Goal: Task Accomplishment & Management: Manage account settings

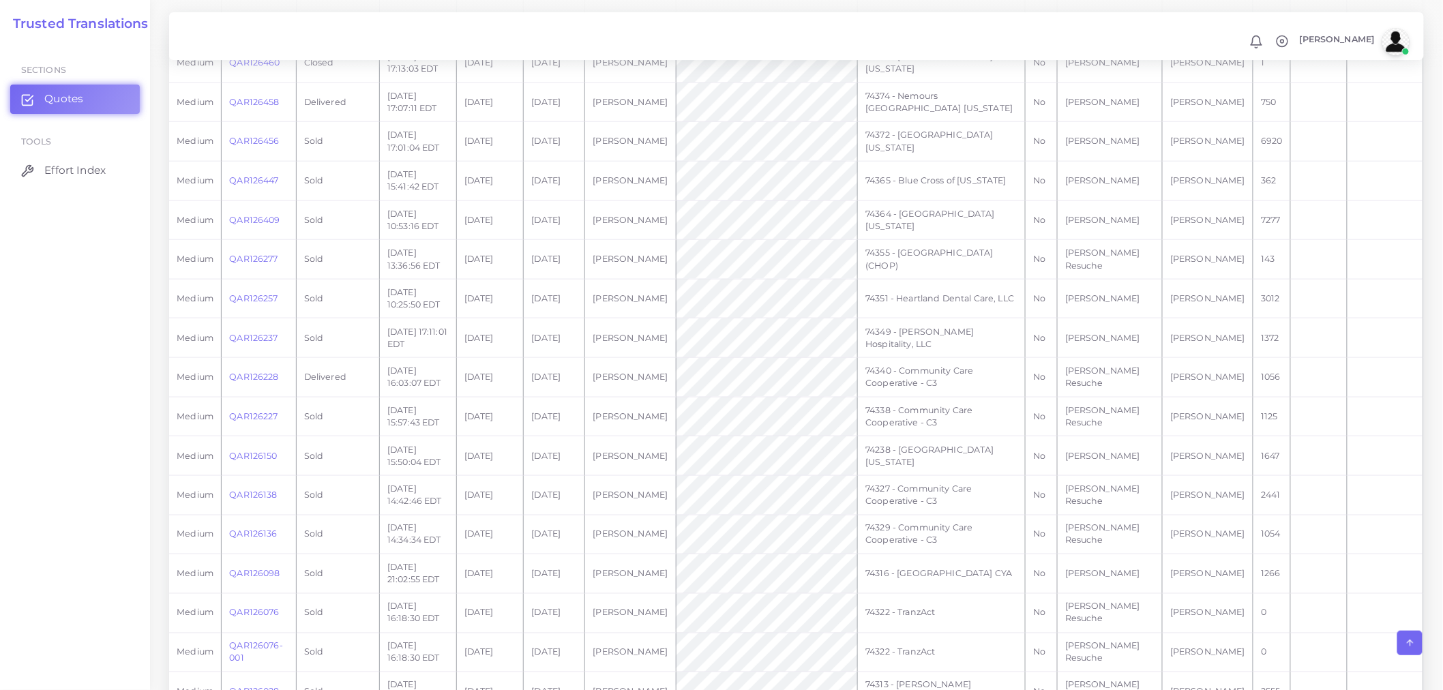
scroll to position [682, 0]
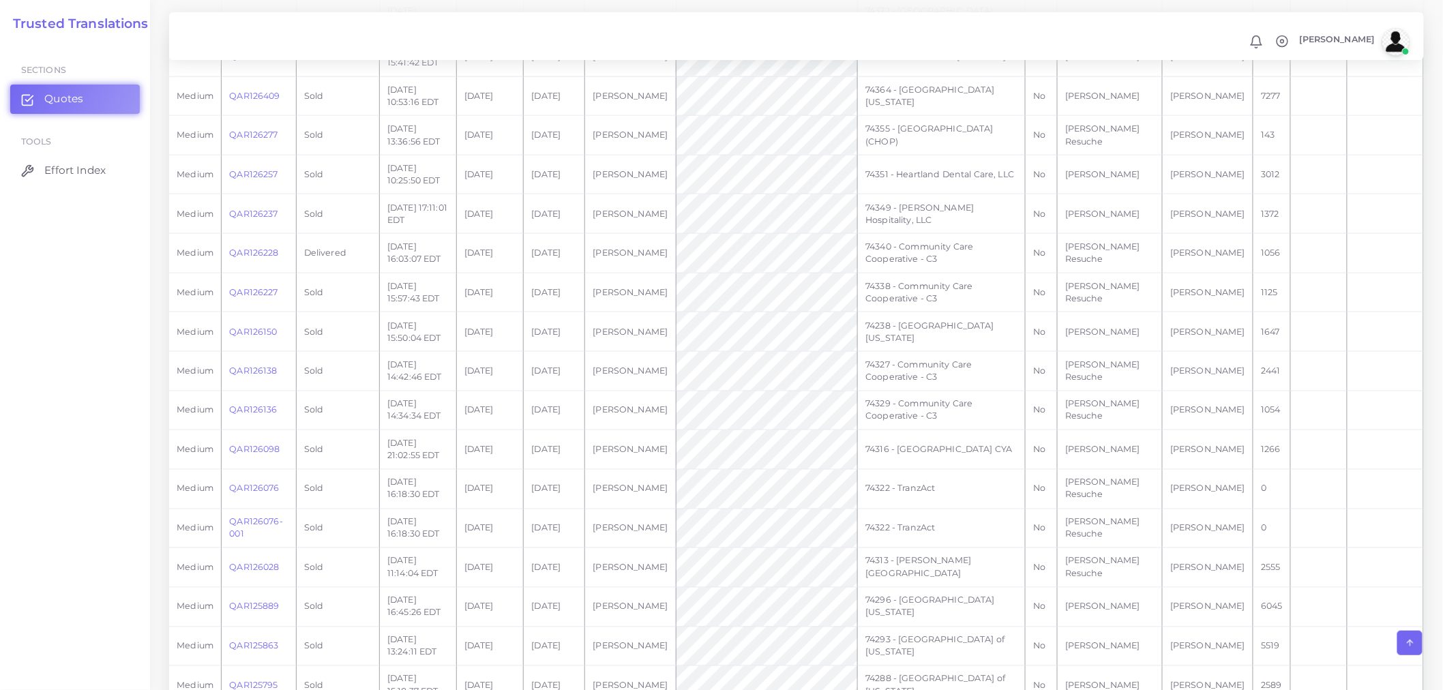
click at [246, 525] on td "QAR126076-001" at bounding box center [259, 529] width 74 height 40
click at [248, 517] on link "QAR126076-001" at bounding box center [255, 528] width 53 height 23
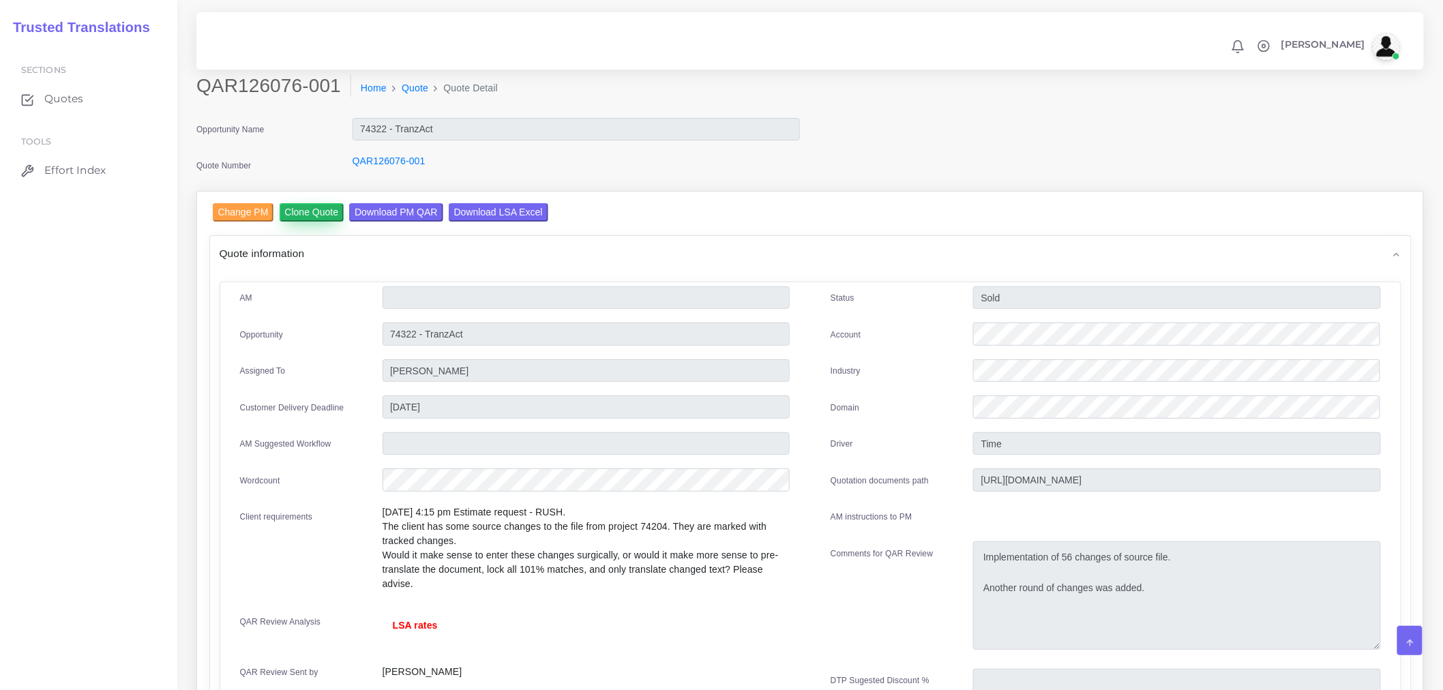
click at [328, 213] on input "Clone Quote" at bounding box center [312, 212] width 65 height 18
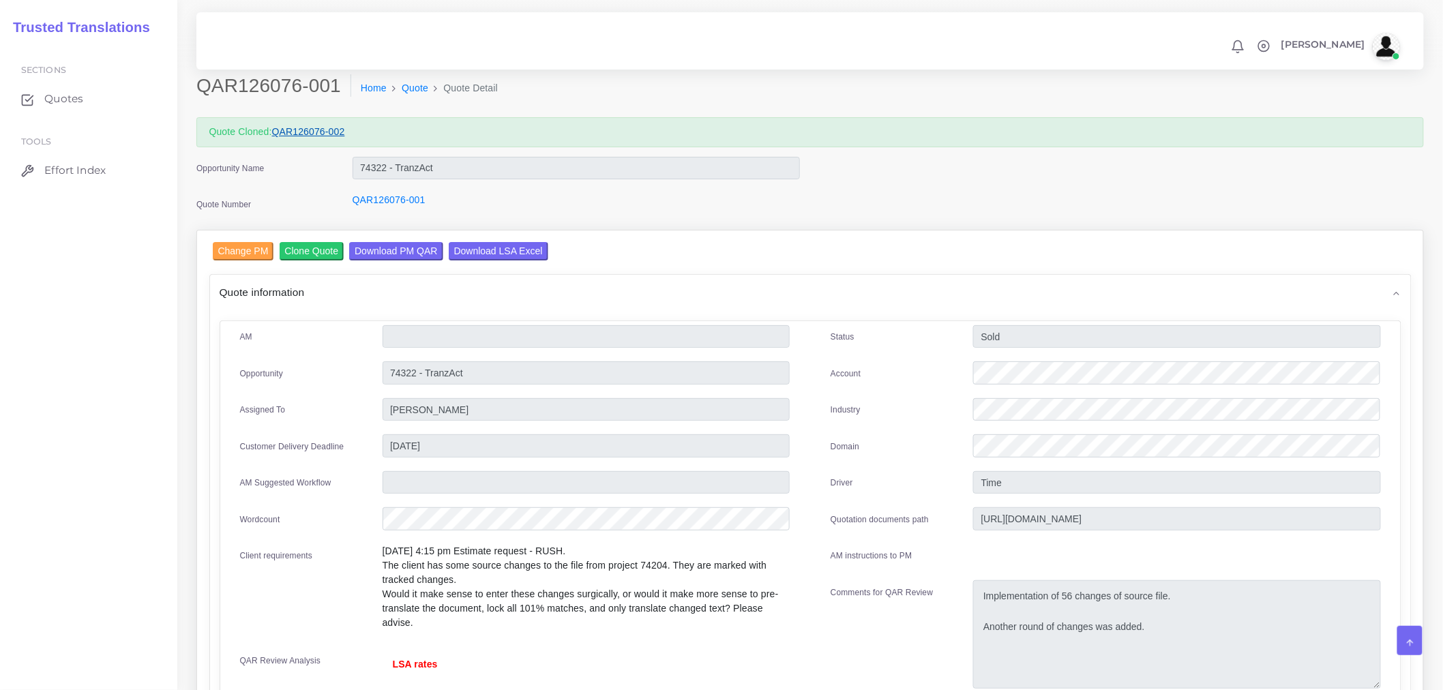
click at [329, 134] on link "QAR126076-002" at bounding box center [308, 131] width 73 height 11
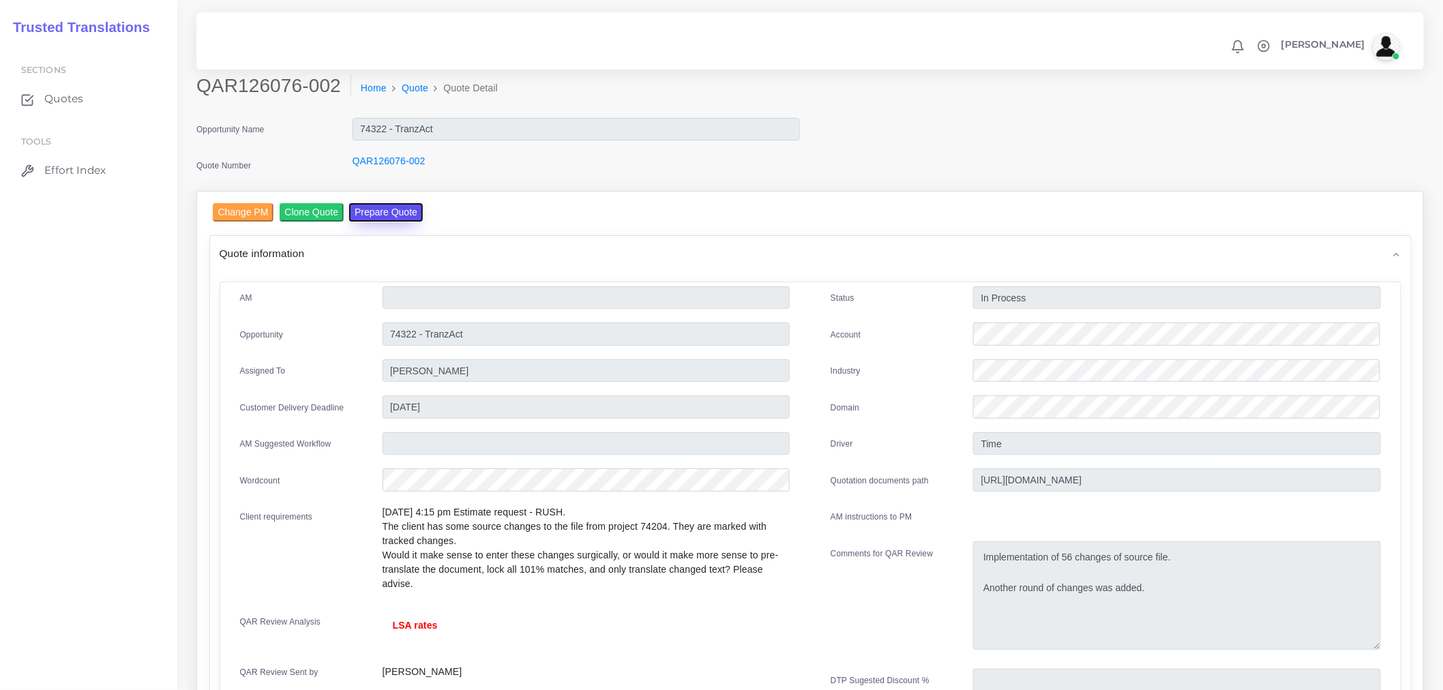
click at [391, 216] on button "Prepare Quote" at bounding box center [386, 212] width 74 height 18
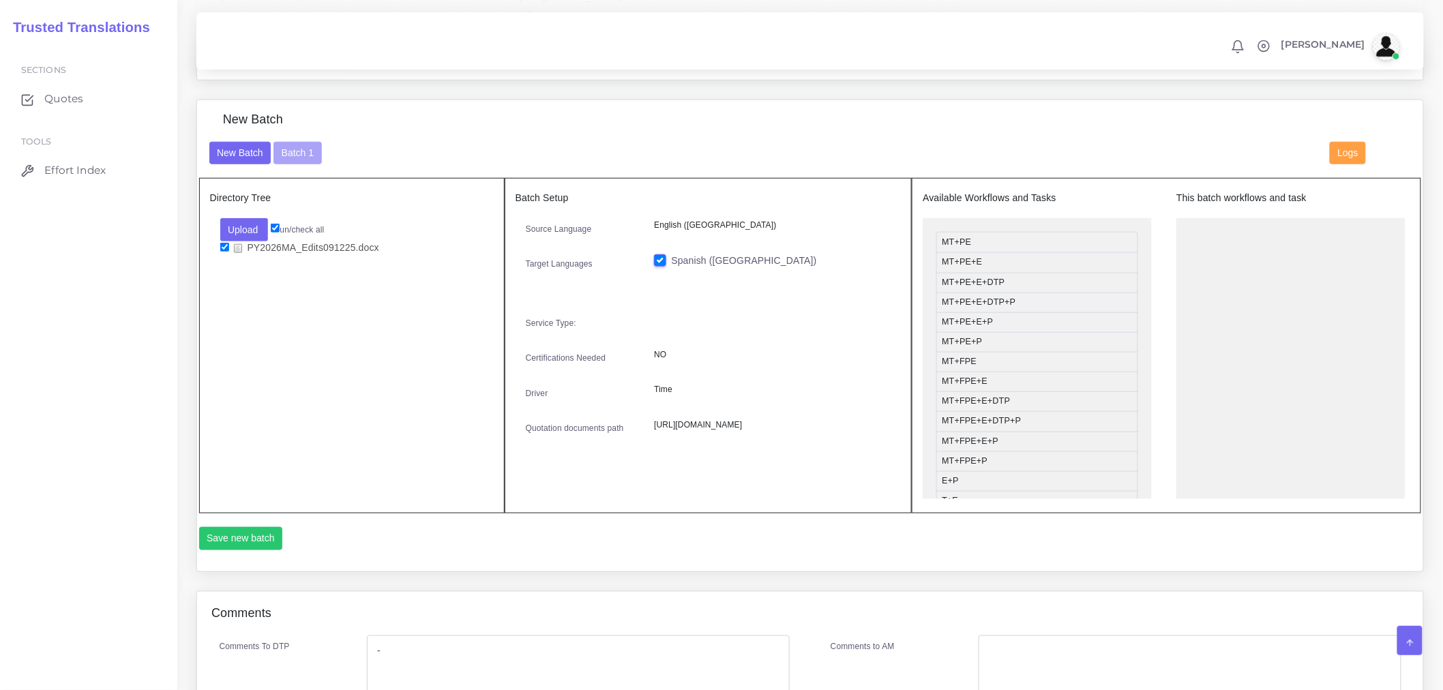
scroll to position [303, 0]
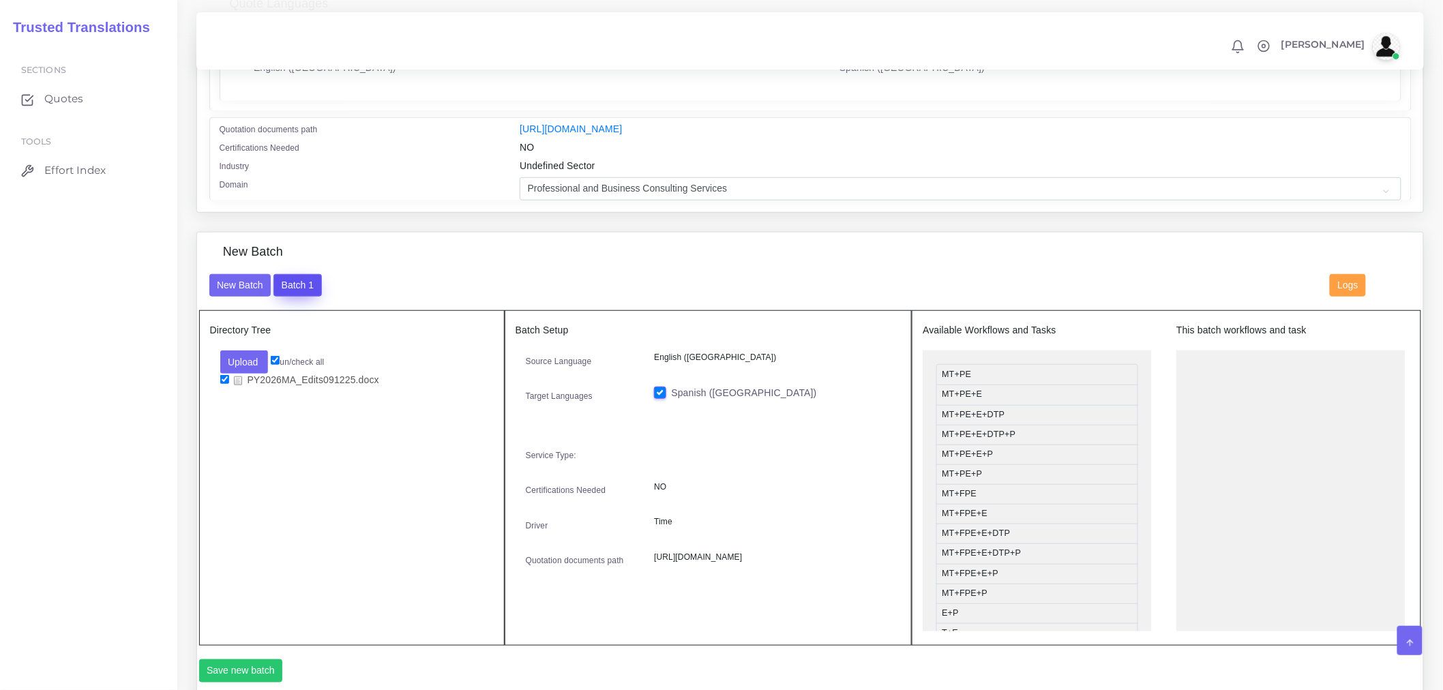
click at [295, 288] on button "Batch 1" at bounding box center [297, 285] width 48 height 23
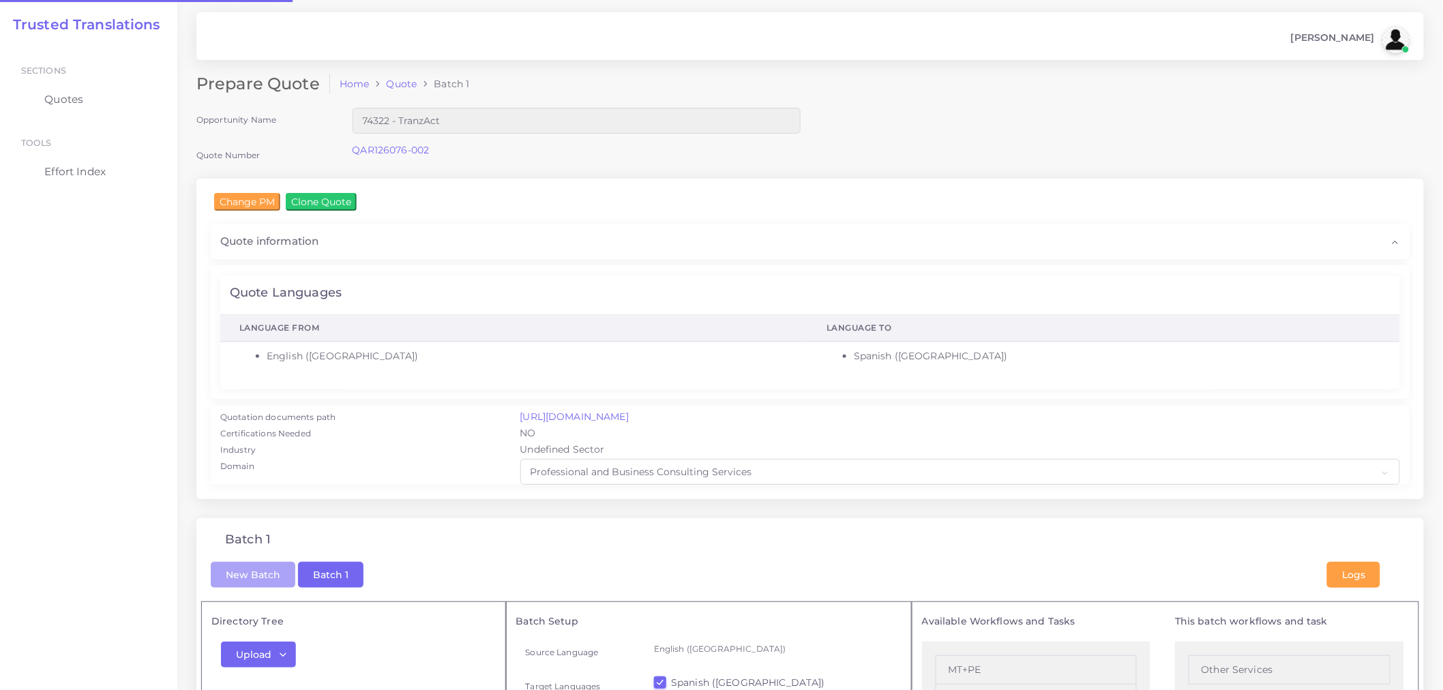
checkbox input "true"
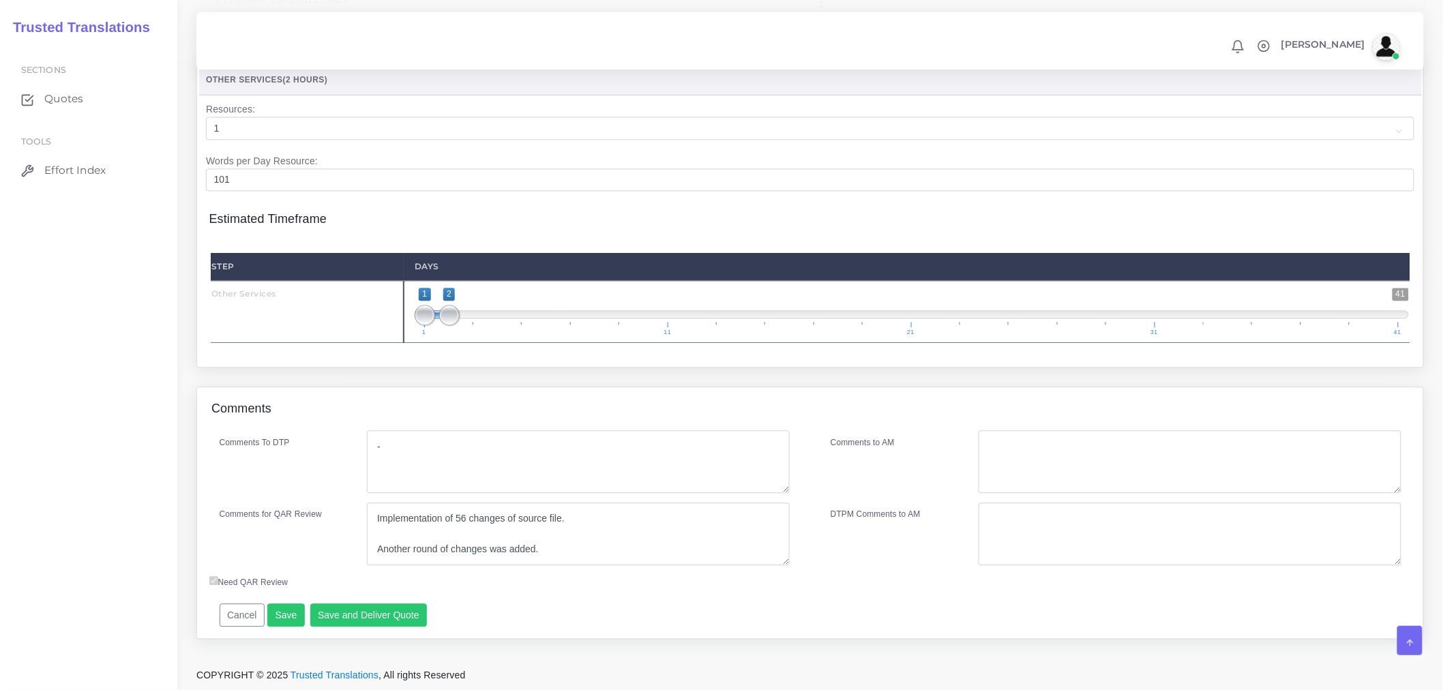
scroll to position [1209, 0]
click at [583, 551] on textarea "Implementation of 56 changes of source file. Another round of changes was added." at bounding box center [578, 534] width 423 height 63
drag, startPoint x: 583, startPoint y: 551, endPoint x: 323, endPoint y: 551, distance: 259.8
click at [323, 551] on div "Comments for QAR Review Implementation of 56 changes of source file. Another ro…" at bounding box center [504, 534] width 591 height 63
click at [580, 549] on textarea "Implementation of 56 changes of source file. Another round of changes was added." at bounding box center [578, 534] width 423 height 63
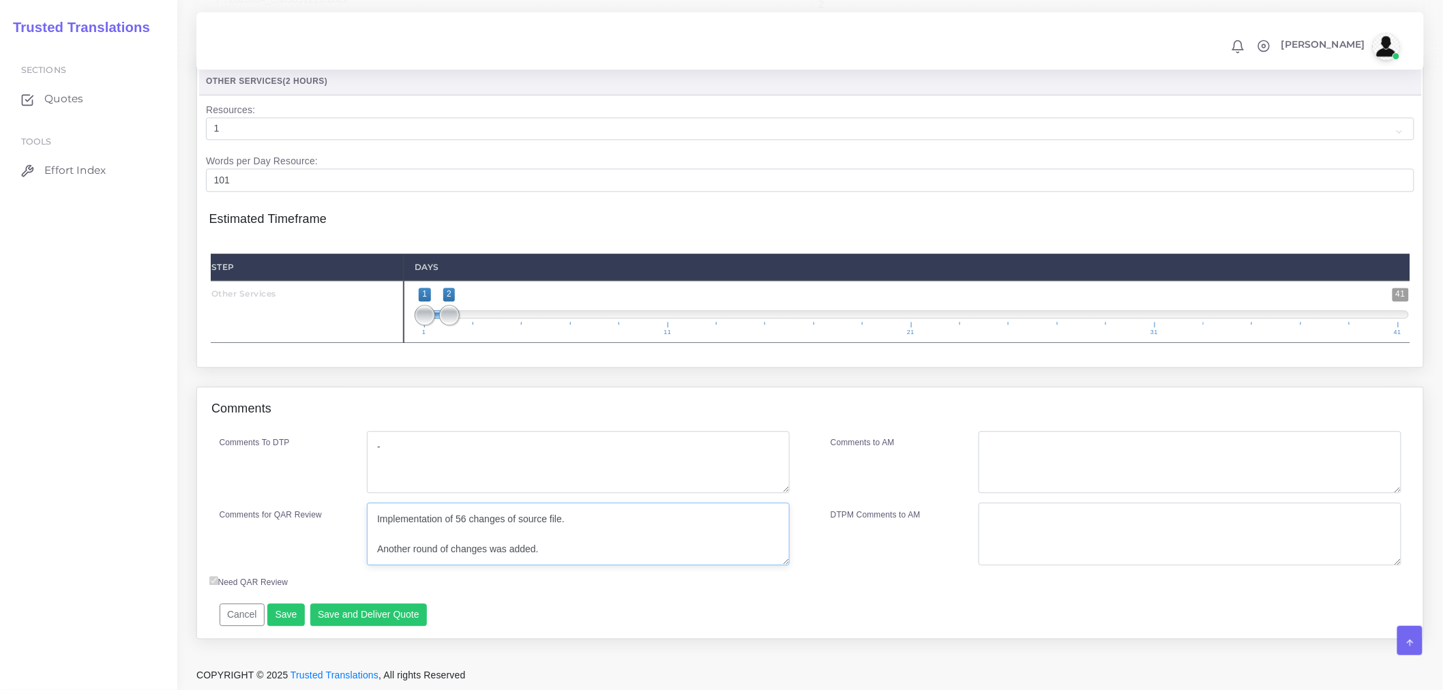
scroll to position [21, 0]
paste textarea "Another round of changes was added."
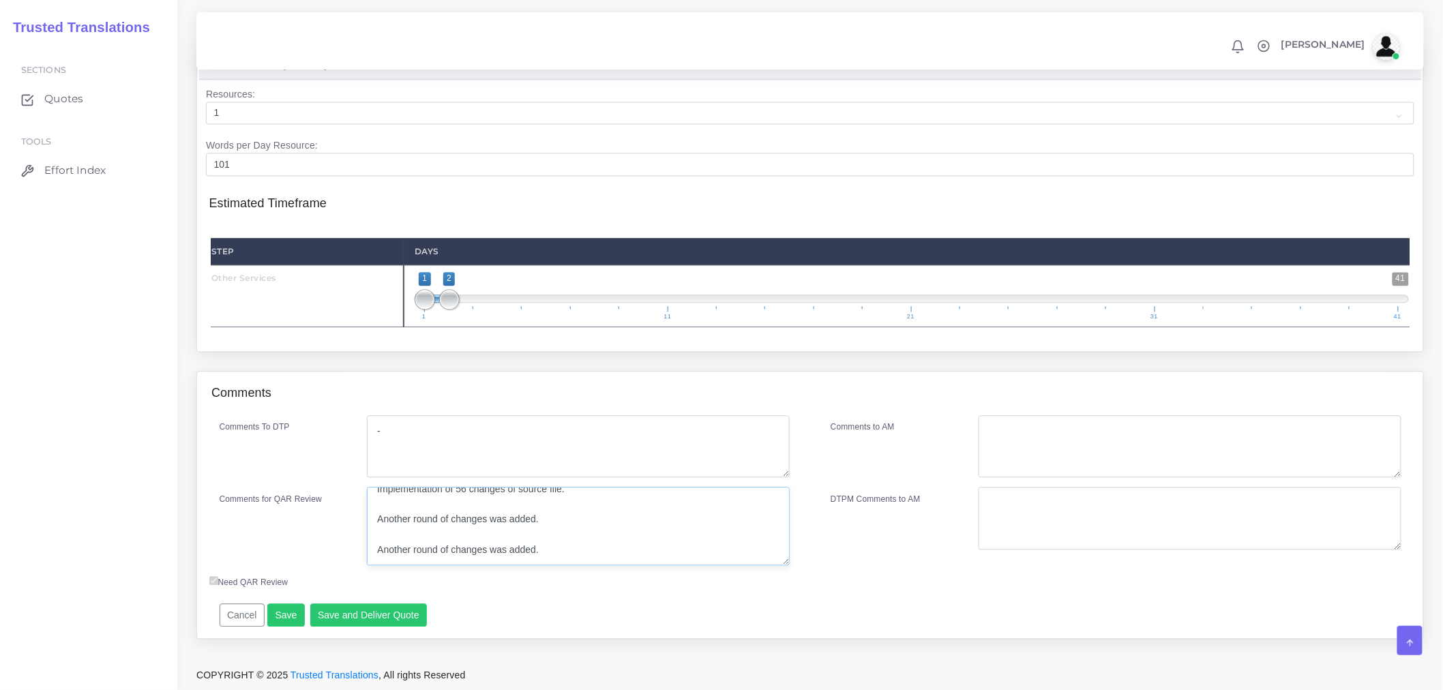
scroll to position [0, 0]
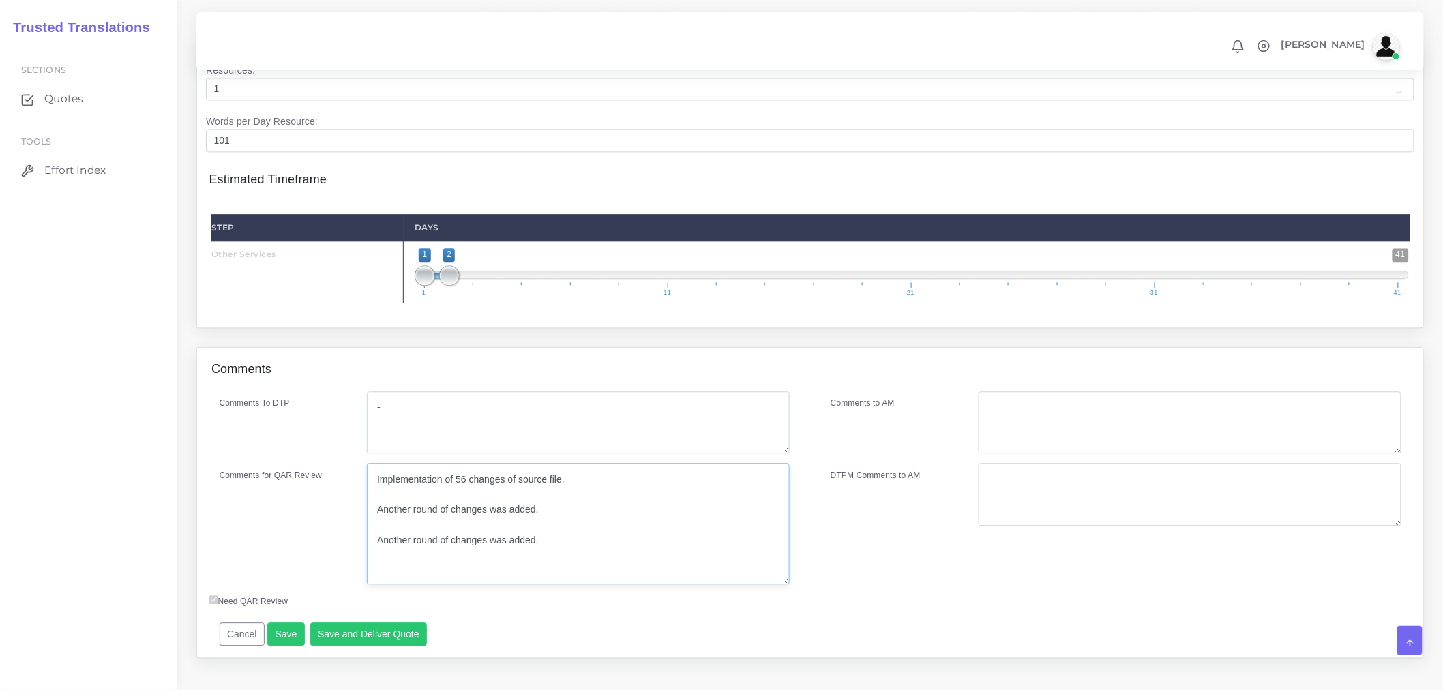
drag, startPoint x: 786, startPoint y: 560, endPoint x: 789, endPoint y: 618, distance: 58.7
click at [789, 584] on textarea "Implementation of 56 changes of source file. Another round of changes was added." at bounding box center [578, 523] width 423 height 121
type textarea "Implementation of 56 changes of source file. Another round of changes was added…"
click at [375, 646] on button "Save and Deliver Quote" at bounding box center [368, 634] width 117 height 23
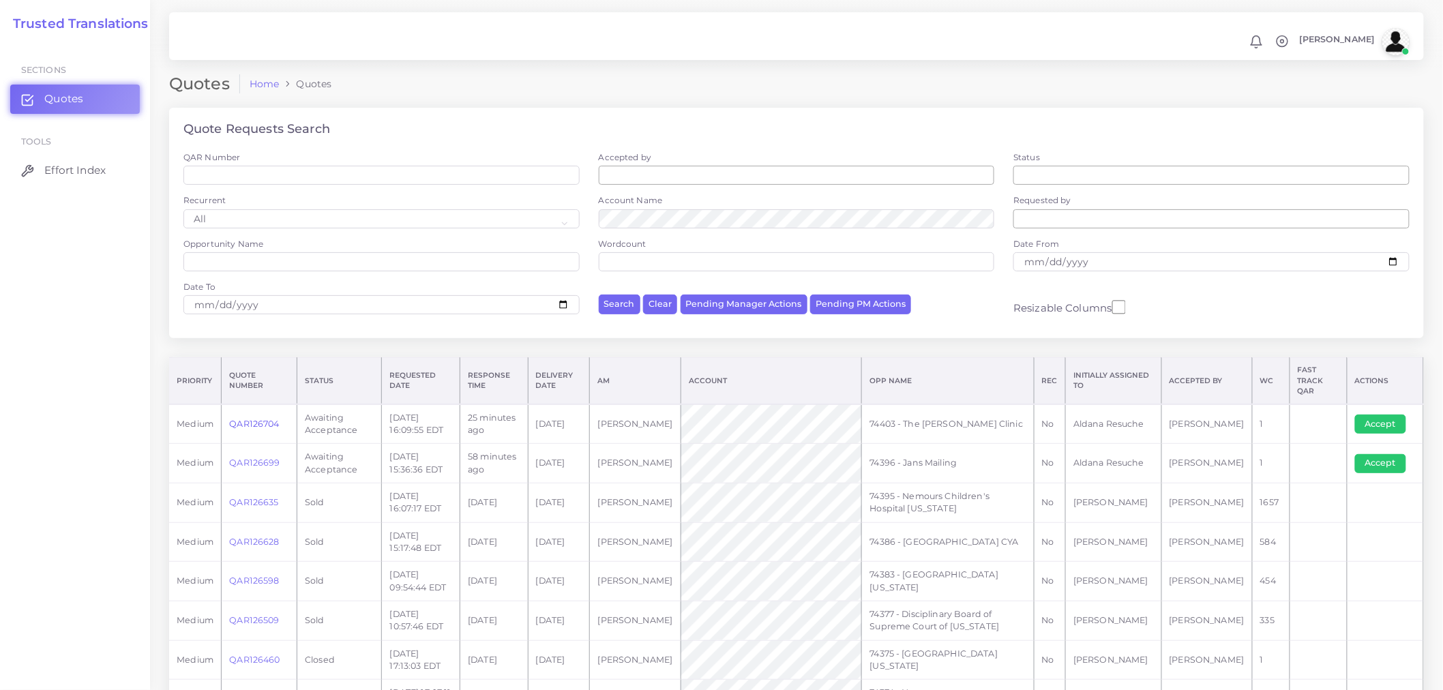
click at [254, 419] on link "QAR126704" at bounding box center [254, 424] width 50 height 10
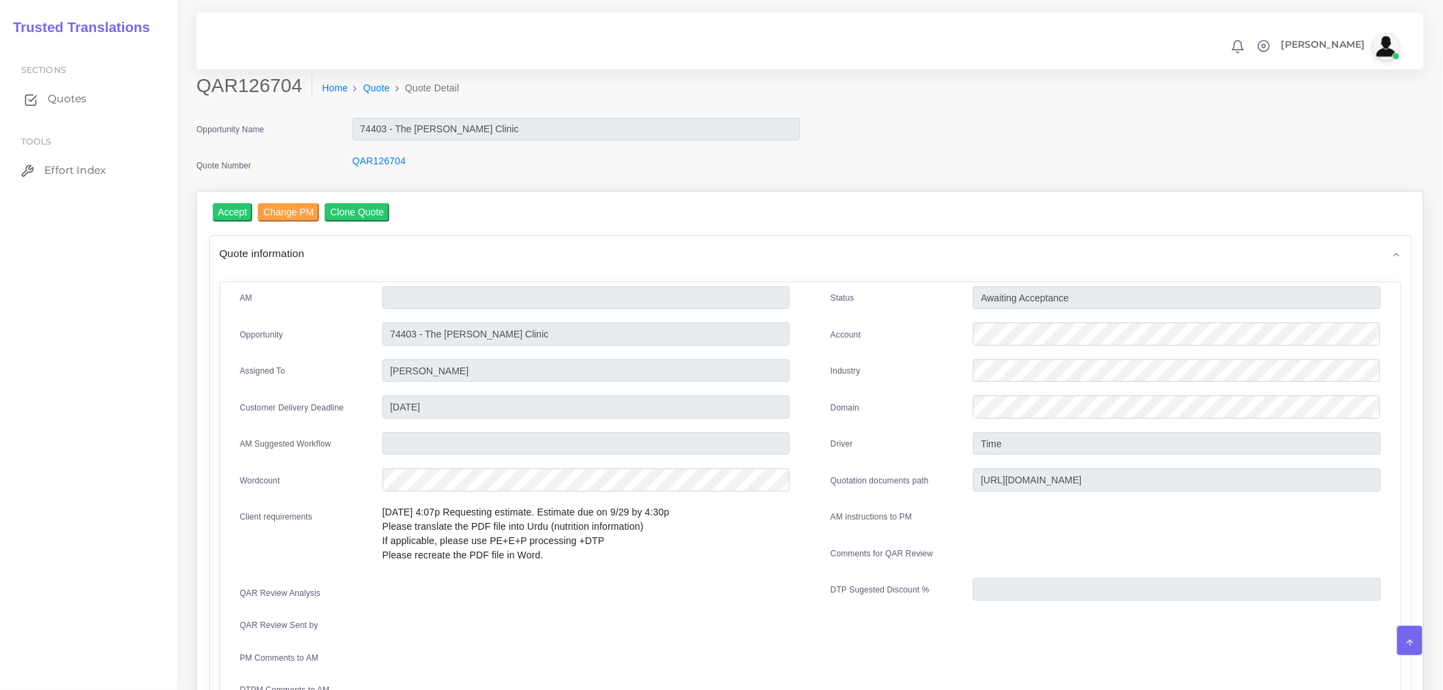
click at [93, 100] on link "Quotes" at bounding box center [88, 99] width 157 height 29
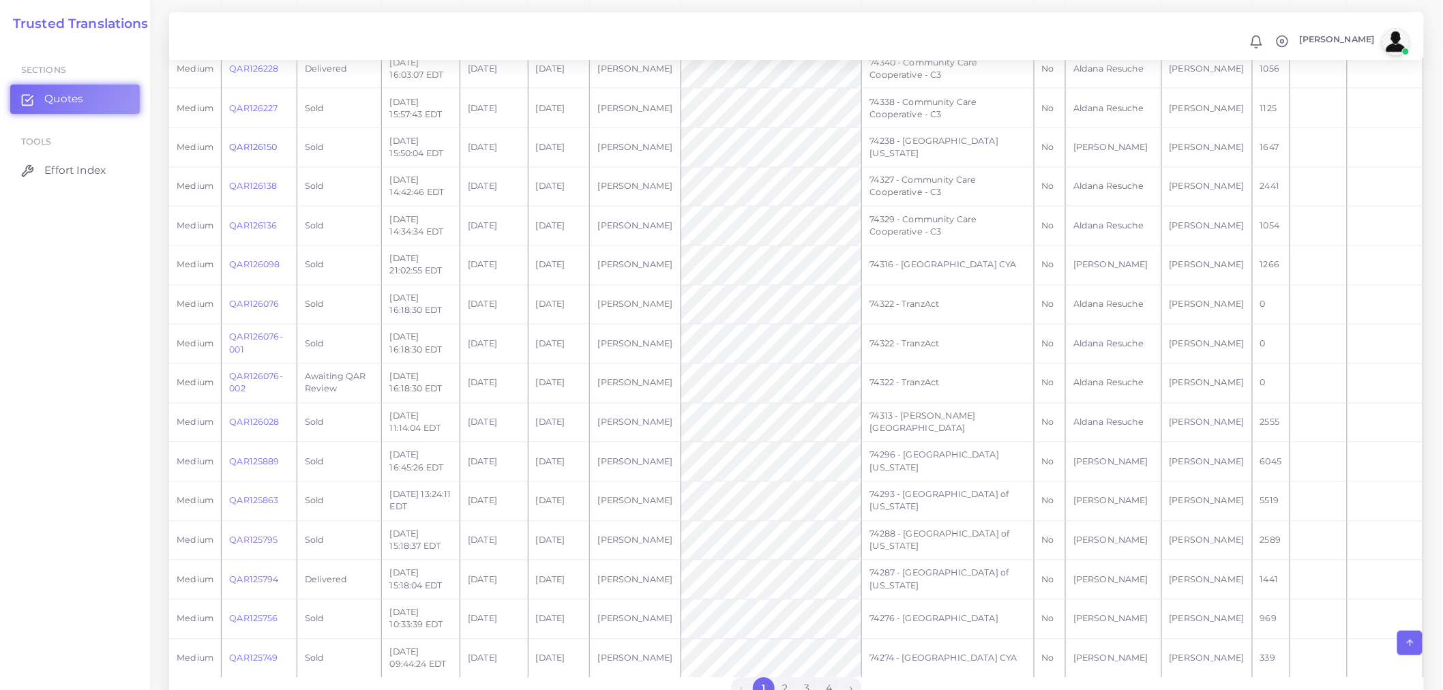
scroll to position [909, 0]
drag, startPoint x: 255, startPoint y: 385, endPoint x: 229, endPoint y: 365, distance: 32.6
click at [229, 365] on td "QAR126076-002" at bounding box center [260, 381] width 76 height 40
copy link "QAR126076-002"
click at [243, 368] on link "QAR126076-002" at bounding box center [255, 379] width 53 height 23
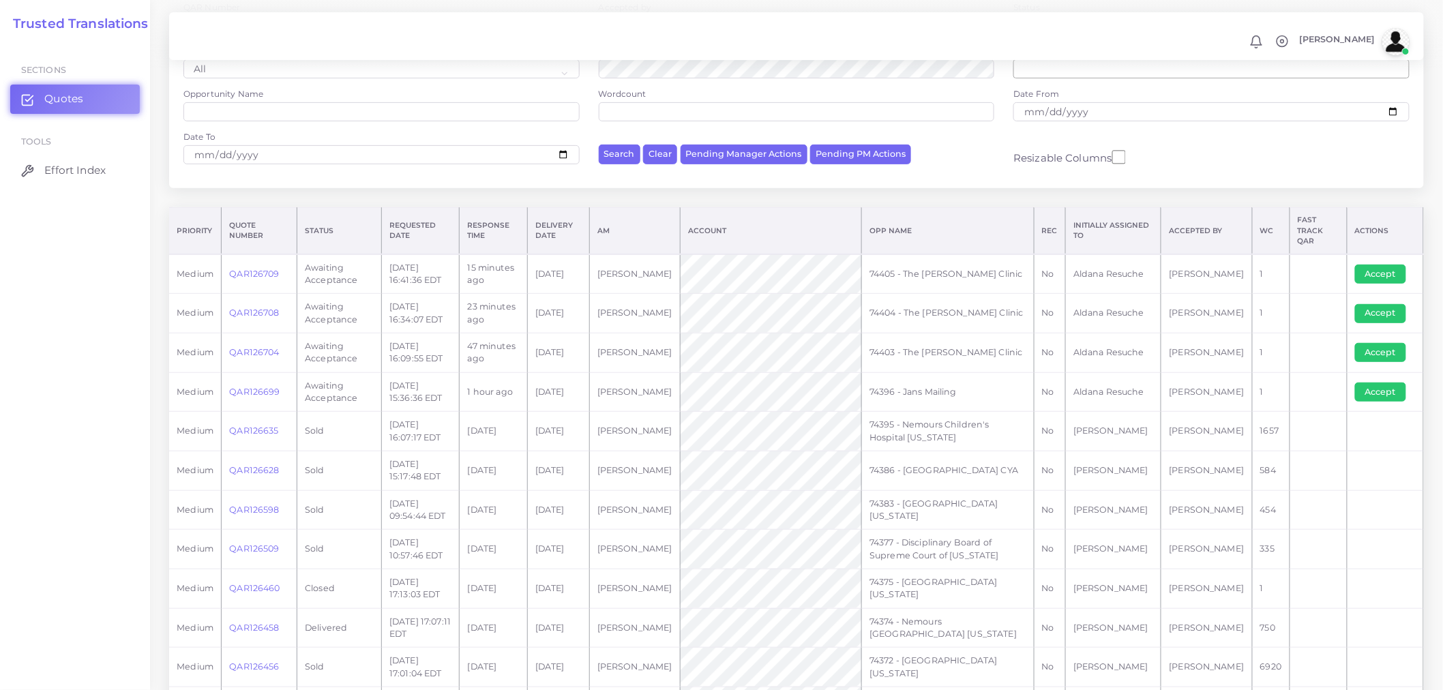
scroll to position [151, 0]
click at [252, 385] on link "QAR126699" at bounding box center [254, 390] width 50 height 10
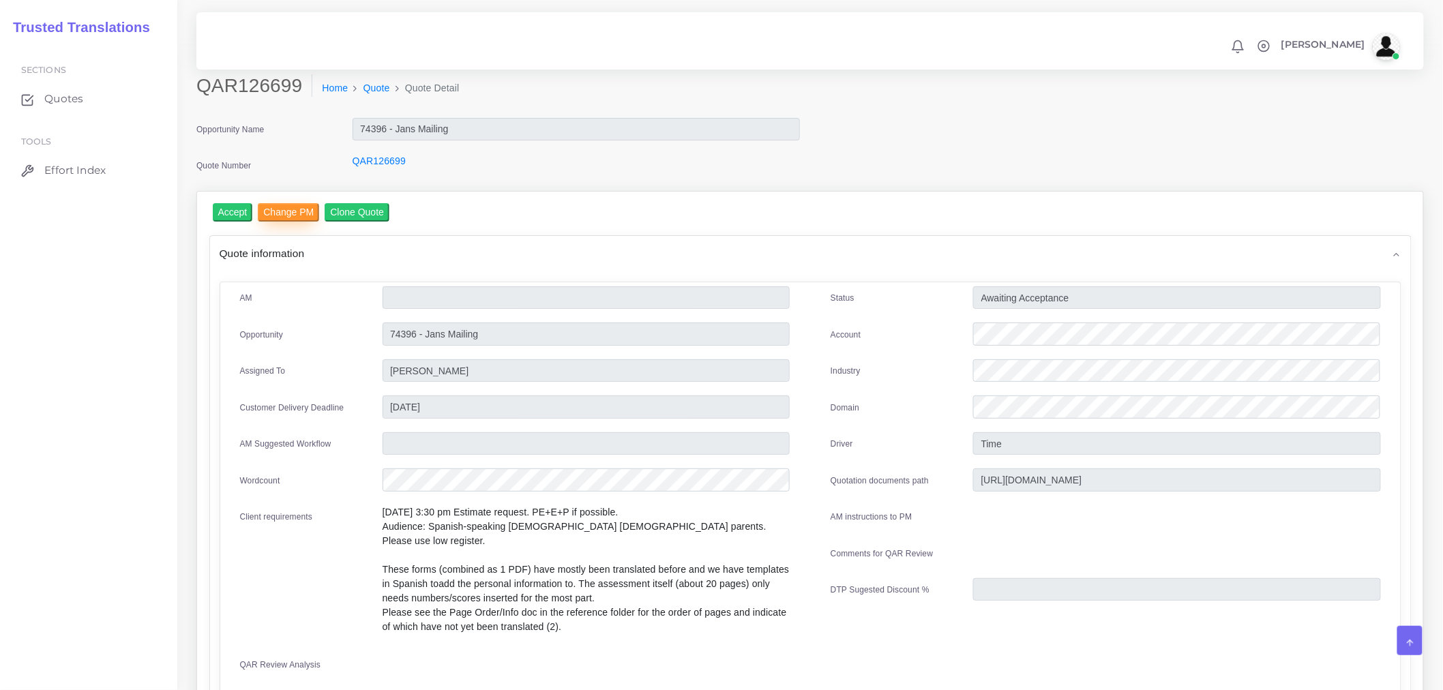
click at [271, 212] on input "Change PM" at bounding box center [288, 212] width 61 height 18
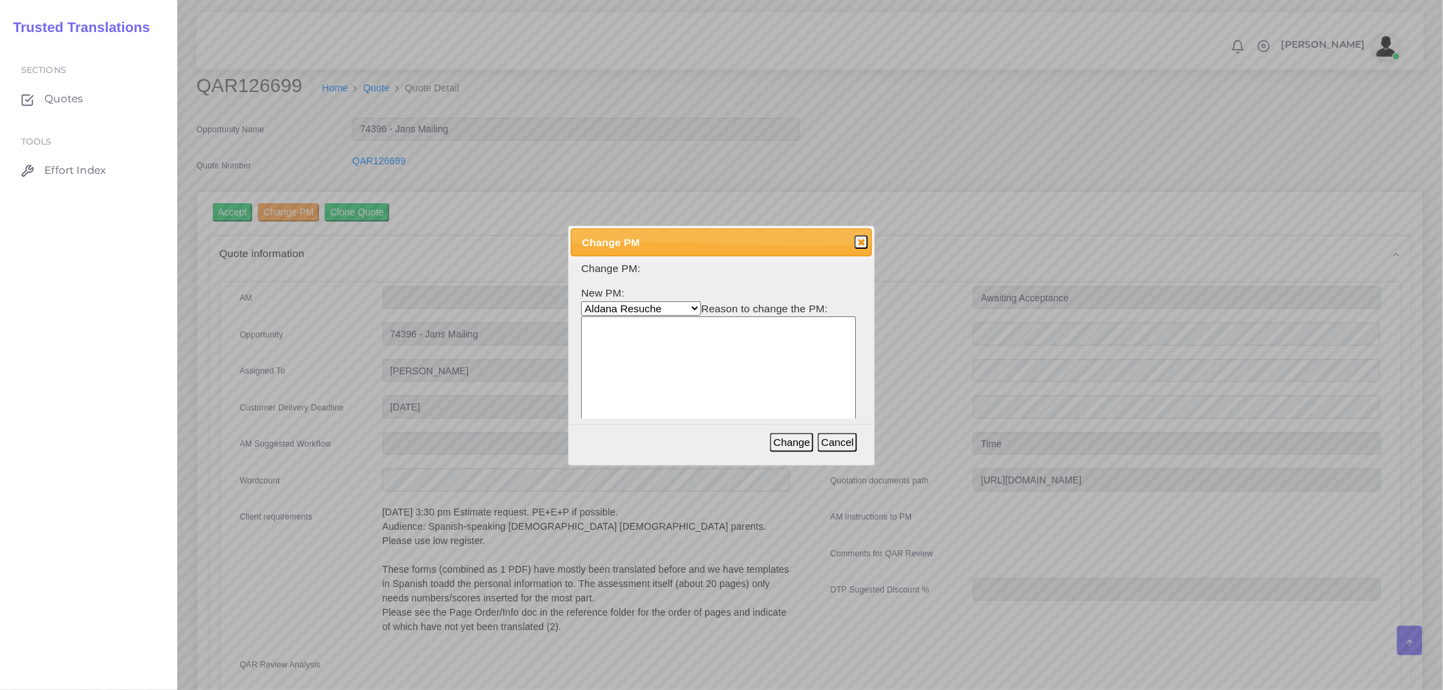
click at [653, 307] on select "Aldana Resuche Ana Whitby PM Beatriz Lacerda Dana Rossi Diego Leotta Gabriela S…" at bounding box center [641, 308] width 120 height 14
select select "b2a86391-d64c-65d9-63e1-614cf9933189"
click at [581, 301] on select "Aldana Resuche Ana Whitby PM Beatriz Lacerda Dana Rossi Diego Leotta Gabriela S…" at bounding box center [641, 308] width 120 height 14
click at [753, 383] on textarea at bounding box center [718, 381] width 275 height 130
type textarea "-"
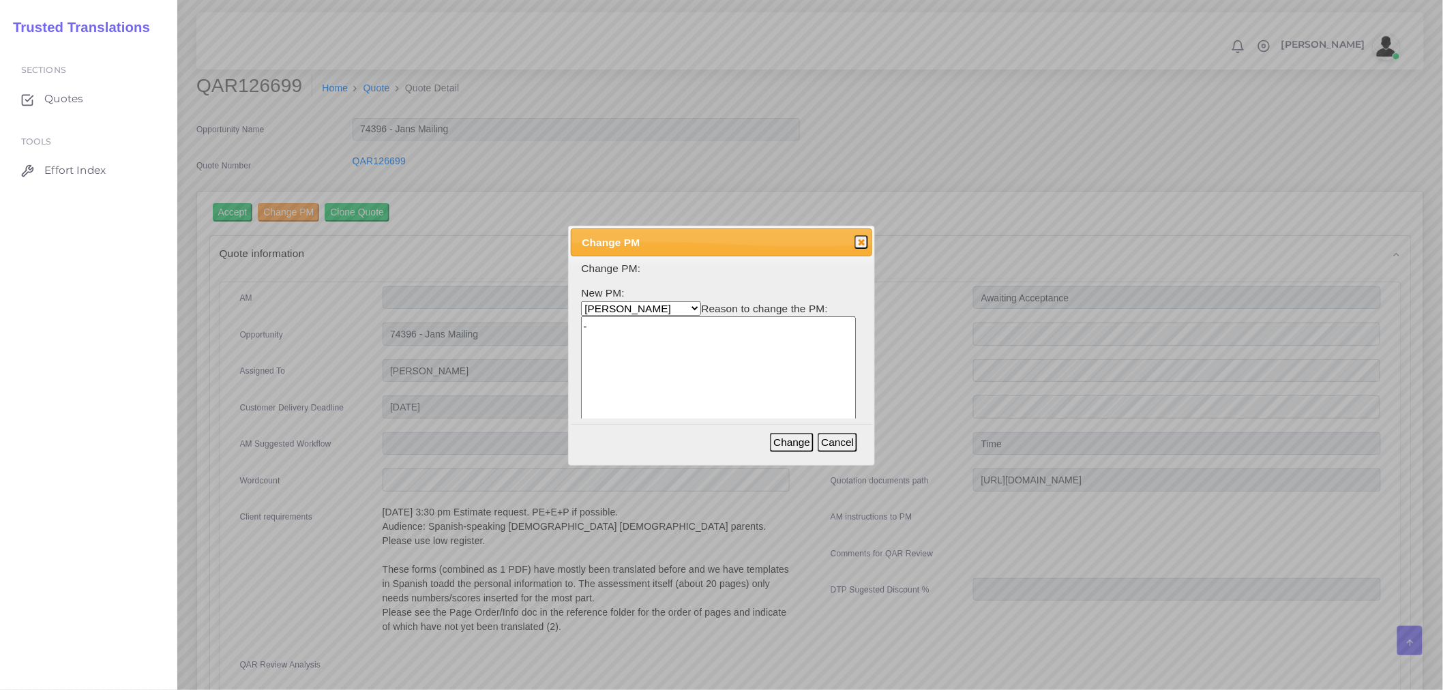
click at [794, 284] on form "Change PM: New PM: Aldana Resuche Ana Whitby PM Beatriz Lacerda Dana Rossi Dieg…" at bounding box center [721, 356] width 280 height 190
click at [796, 438] on button "Change" at bounding box center [792, 442] width 44 height 19
